Goal: Navigation & Orientation: Find specific page/section

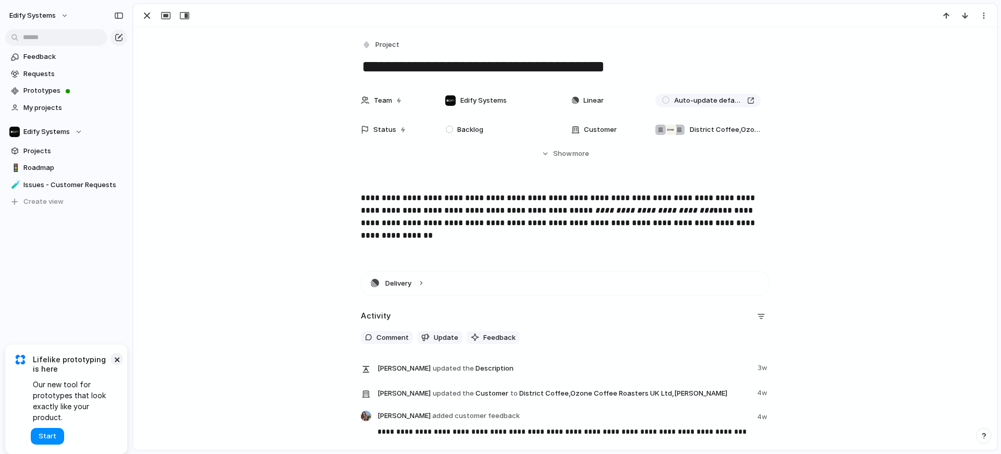
click at [116, 356] on button "×" at bounding box center [117, 359] width 13 height 13
click at [47, 88] on span "Prototypes" at bounding box center [73, 91] width 100 height 10
